Goal: Use online tool/utility: Utilize a website feature to perform a specific function

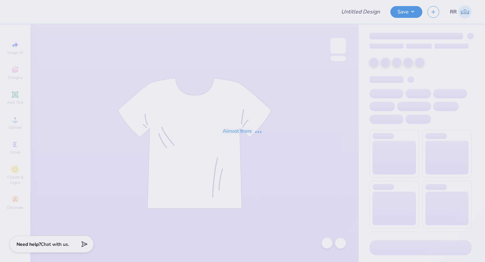
type input "General Merch"
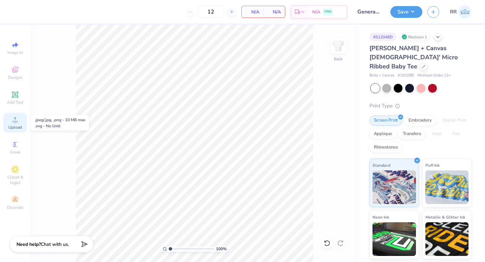
click at [15, 121] on circle at bounding box center [15, 122] width 4 height 4
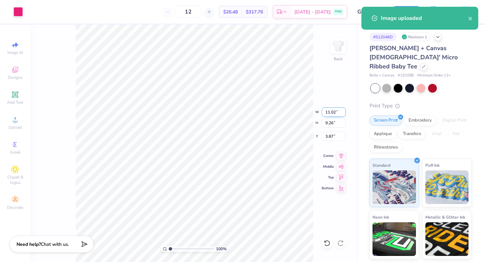
drag, startPoint x: 335, startPoint y: 112, endPoint x: 324, endPoint y: 112, distance: 10.4
click at [325, 111] on input "11.02" at bounding box center [333, 111] width 24 height 9
type input "2"
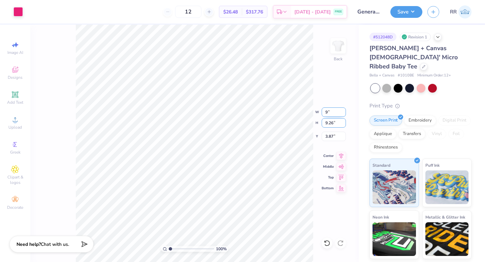
type input "9.00"
type input "7.56"
type input "3.00"
click at [327, 110] on input "9.00" at bounding box center [333, 111] width 24 height 9
type input "7.00"
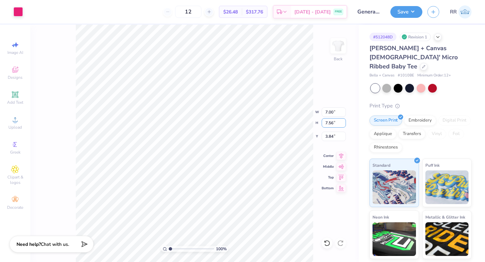
type input "5.88"
type input "3.00"
click at [323, 114] on input "7.00" at bounding box center [333, 111] width 24 height 9
type input "9.00"
type input "7.56"
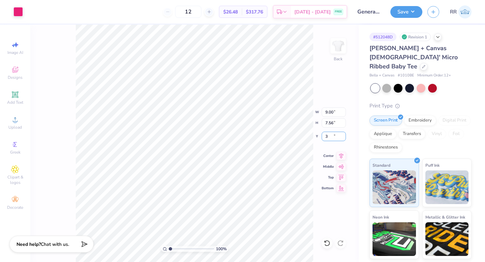
type input "3.00"
click at [406, 11] on button "Save" at bounding box center [406, 11] width 32 height 12
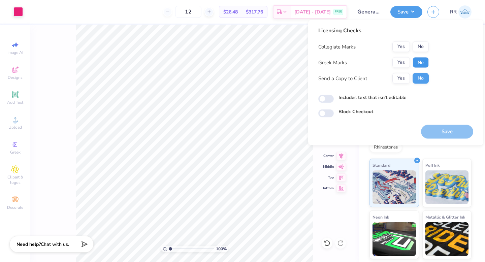
click at [421, 62] on button "No" at bounding box center [420, 62] width 16 height 11
click at [422, 44] on button "No" at bounding box center [420, 46] width 16 height 11
click at [440, 130] on button "Save" at bounding box center [447, 132] width 52 height 14
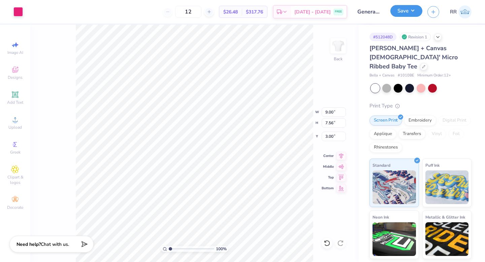
click at [417, 13] on button "Save" at bounding box center [406, 11] width 32 height 12
